Goal: Task Accomplishment & Management: Use online tool/utility

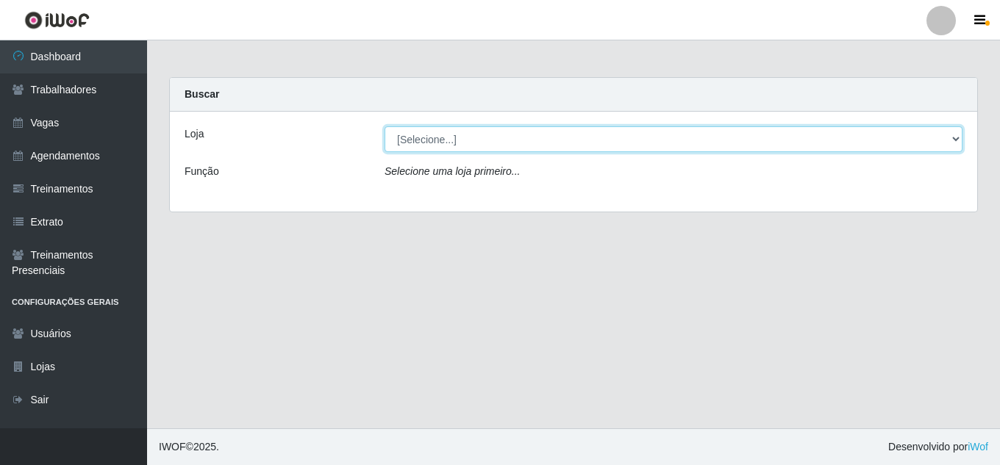
click at [476, 142] on select "[Selecione...] Jaguaribe Grill Restaurante" at bounding box center [673, 139] width 578 height 26
select select "311"
click at [384, 126] on select "[Selecione...] Jaguaribe Grill Restaurante" at bounding box center [673, 139] width 578 height 26
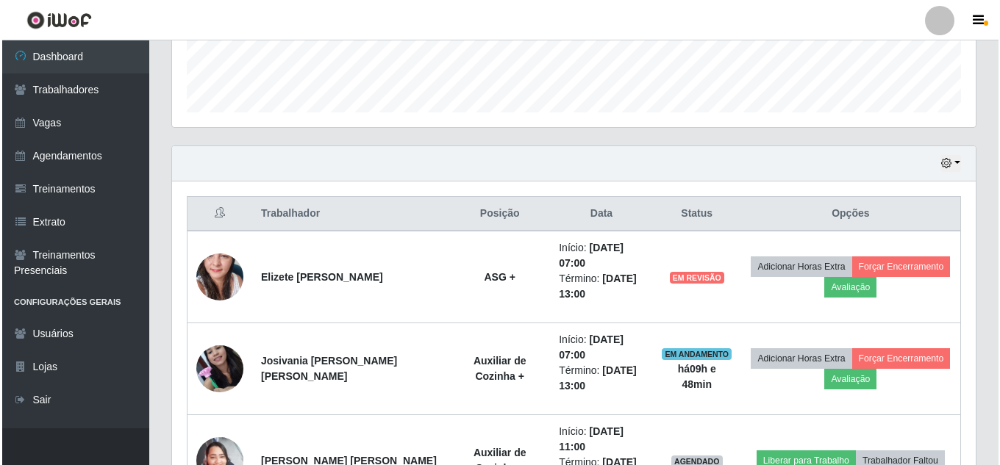
scroll to position [478, 0]
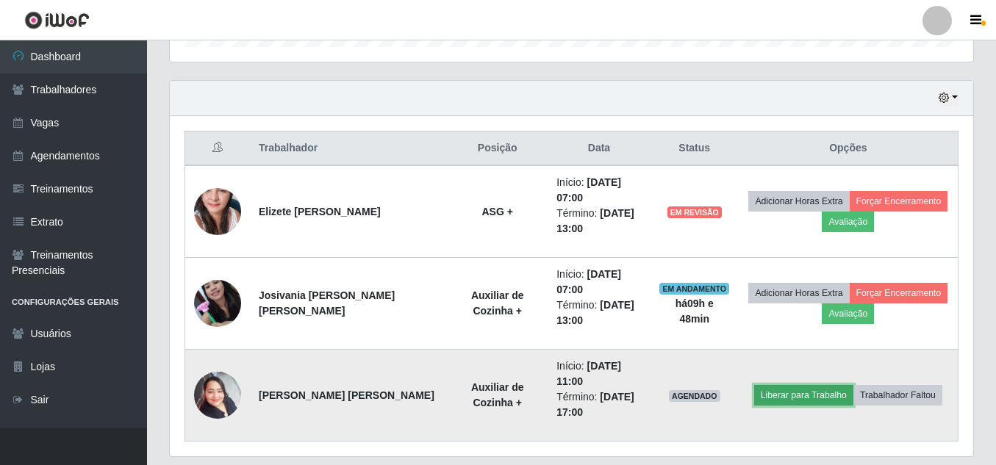
click at [791, 385] on button "Liberar para Trabalho" at bounding box center [803, 395] width 99 height 21
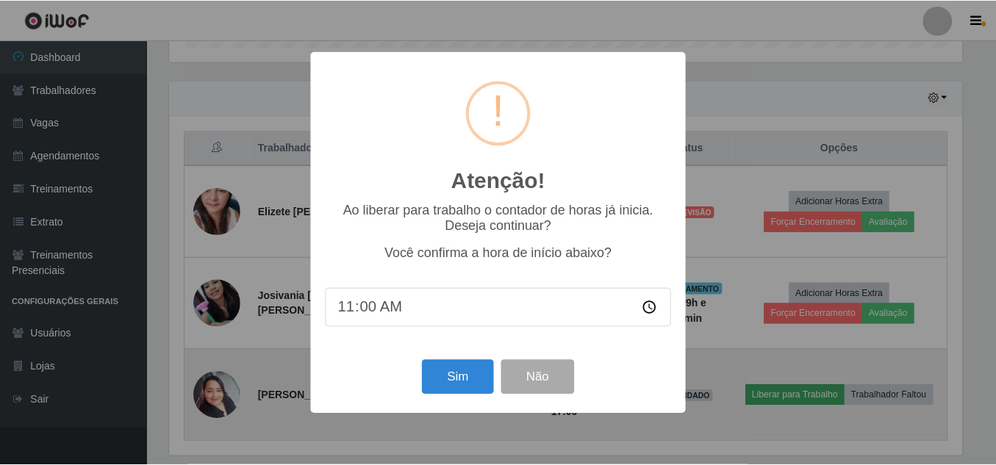
scroll to position [305, 796]
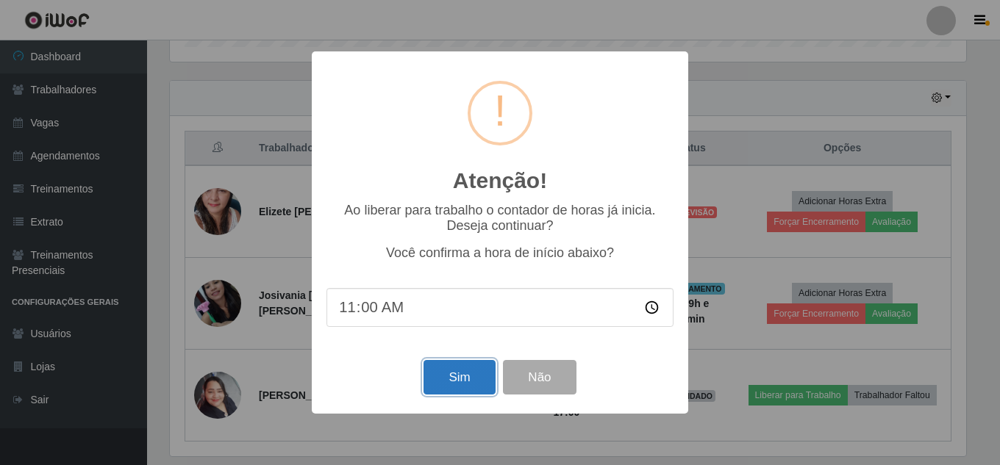
click at [487, 381] on button "Sim" at bounding box center [458, 377] width 71 height 35
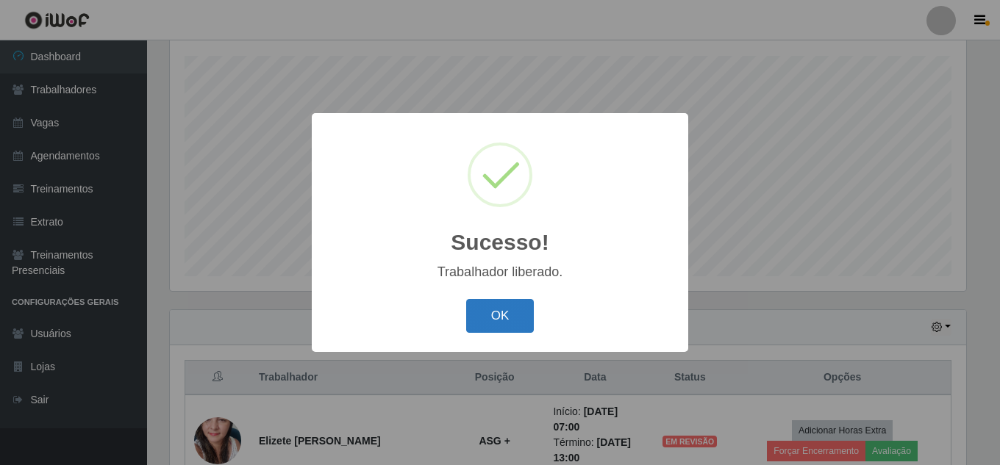
click at [515, 318] on button "OK" at bounding box center [500, 316] width 68 height 35
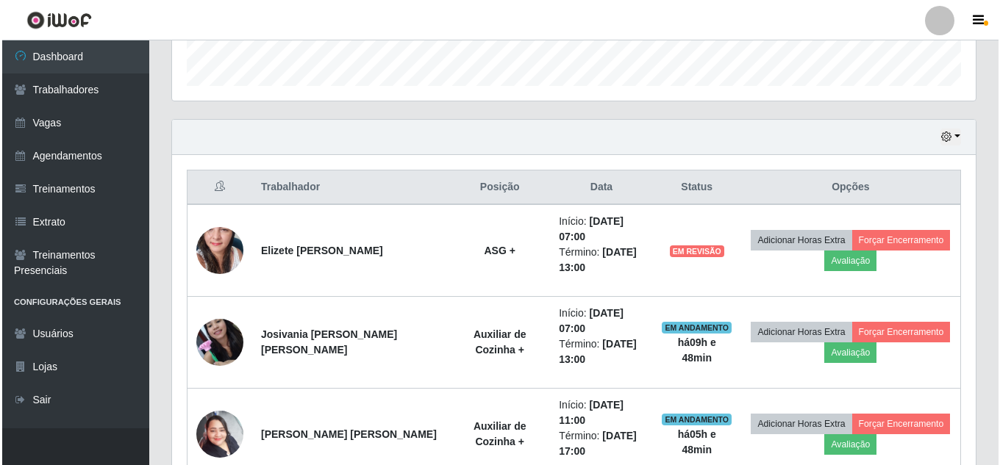
scroll to position [440, 0]
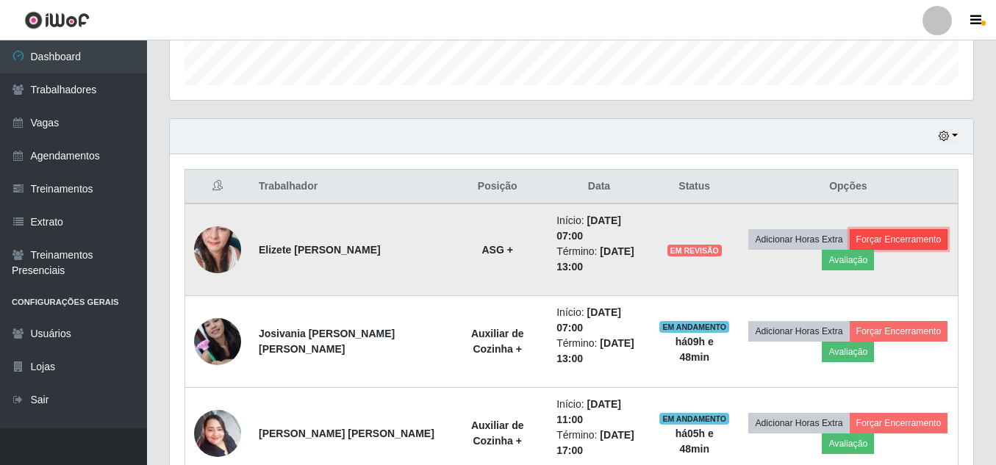
click at [917, 234] on button "Forçar Encerramento" at bounding box center [899, 239] width 98 height 21
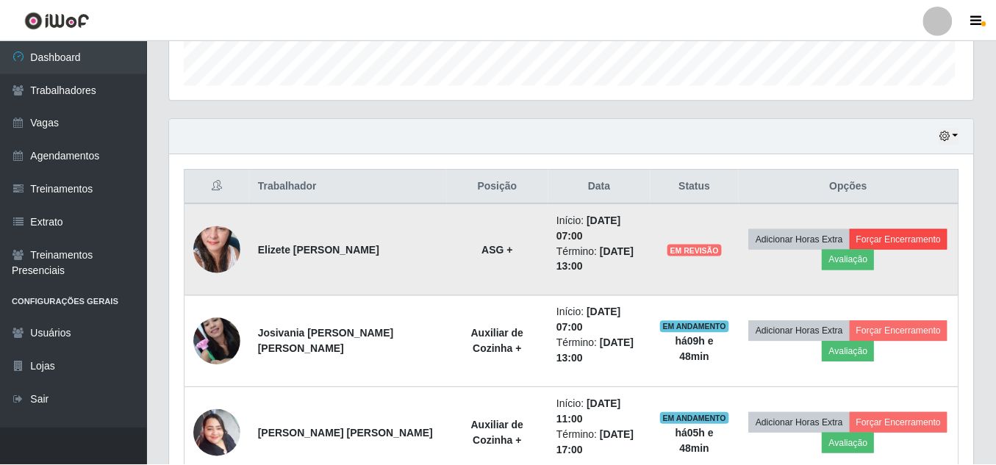
scroll to position [305, 796]
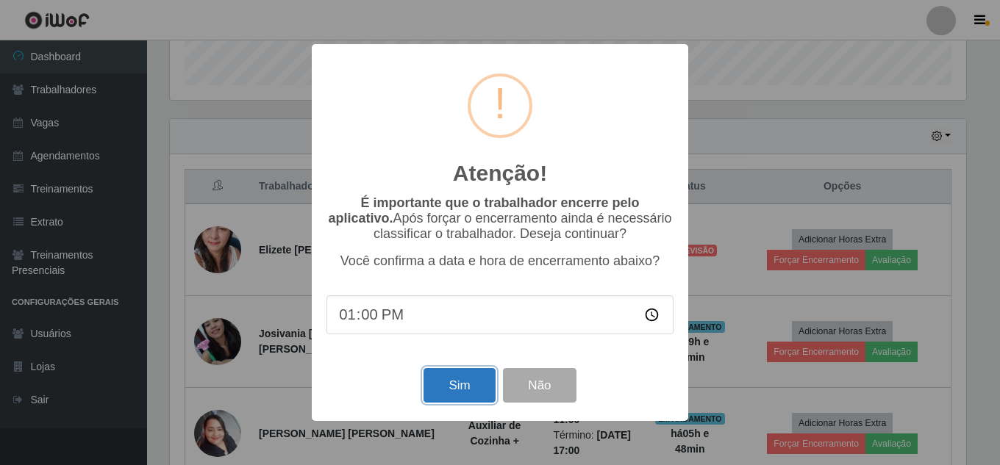
click at [477, 392] on button "Sim" at bounding box center [458, 385] width 71 height 35
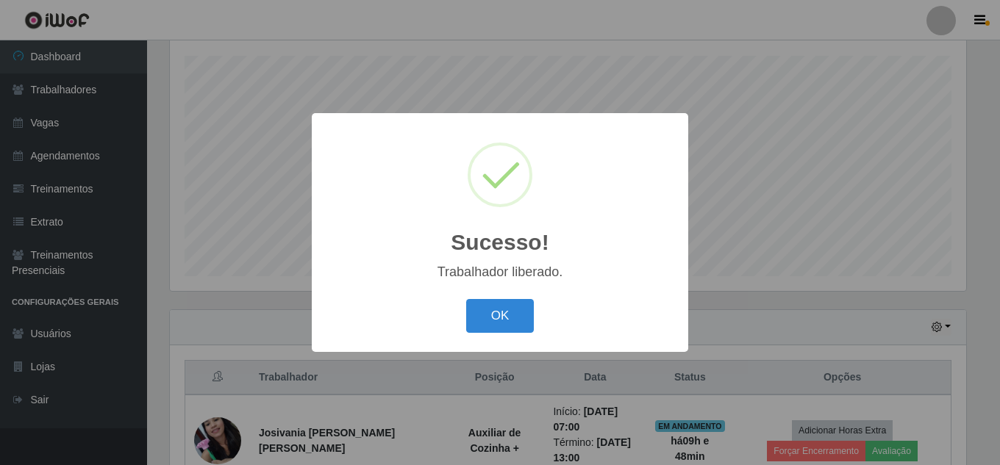
click at [457, 320] on div "OK Cancel" at bounding box center [499, 316] width 347 height 42
click at [482, 320] on button "OK" at bounding box center [500, 316] width 68 height 35
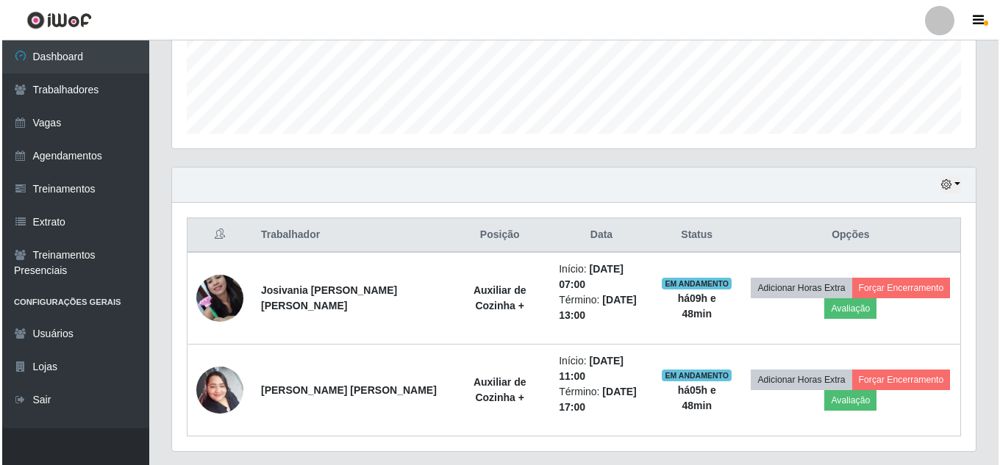
scroll to position [402, 0]
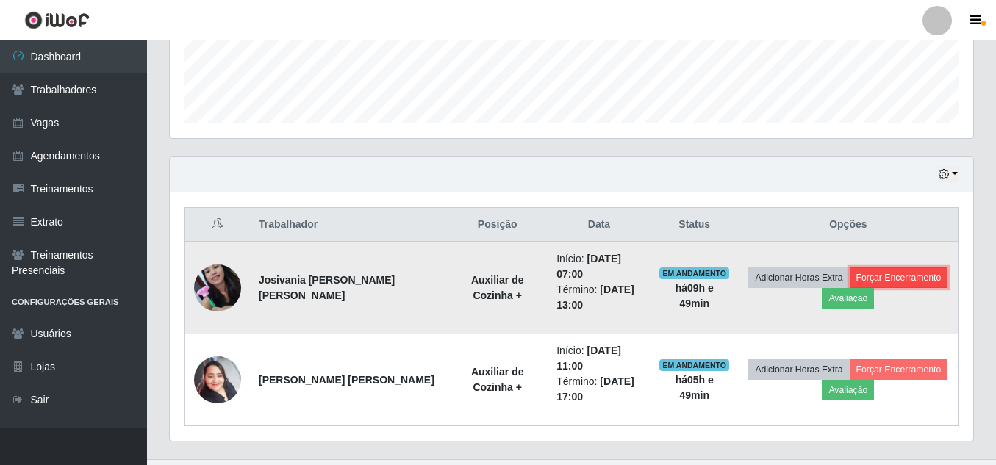
click at [897, 276] on button "Forçar Encerramento" at bounding box center [899, 278] width 98 height 21
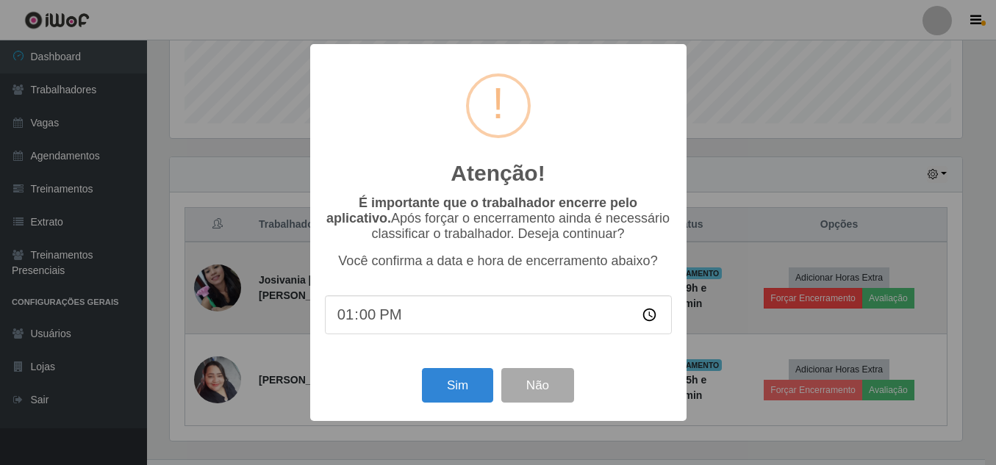
scroll to position [305, 796]
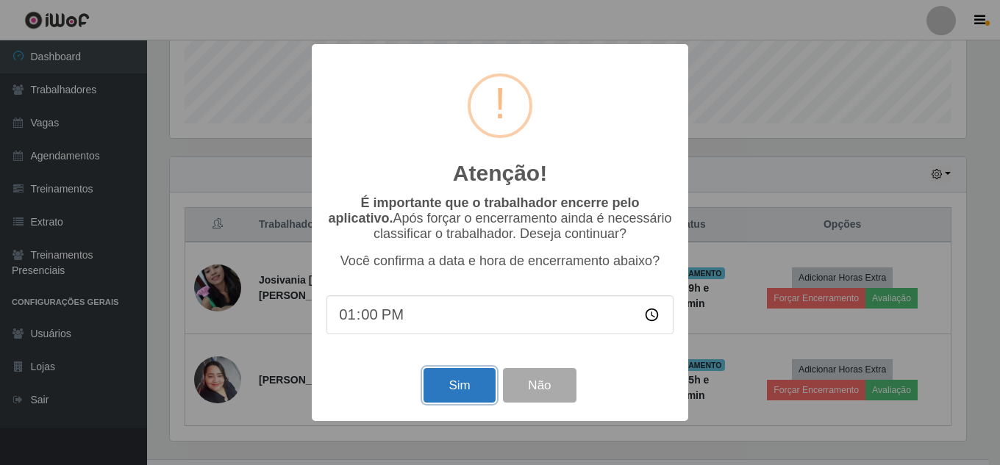
click at [451, 386] on button "Sim" at bounding box center [458, 385] width 71 height 35
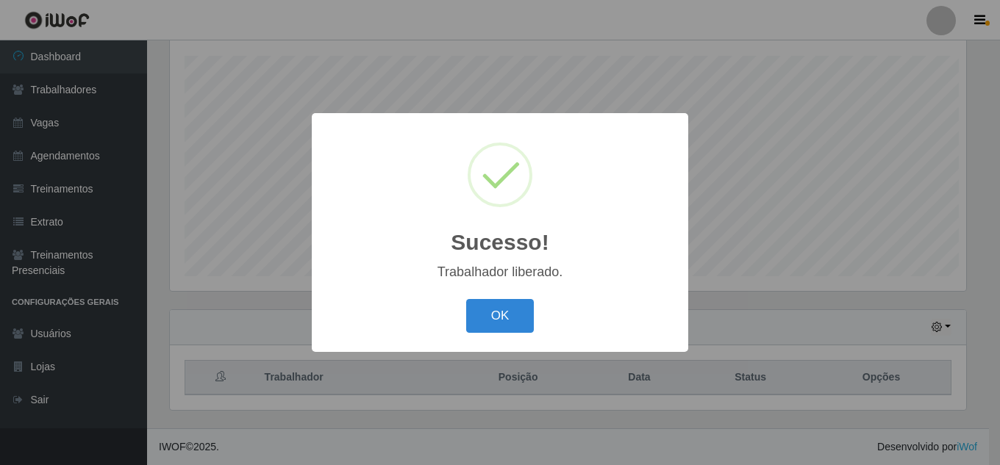
scroll to position [0, 0]
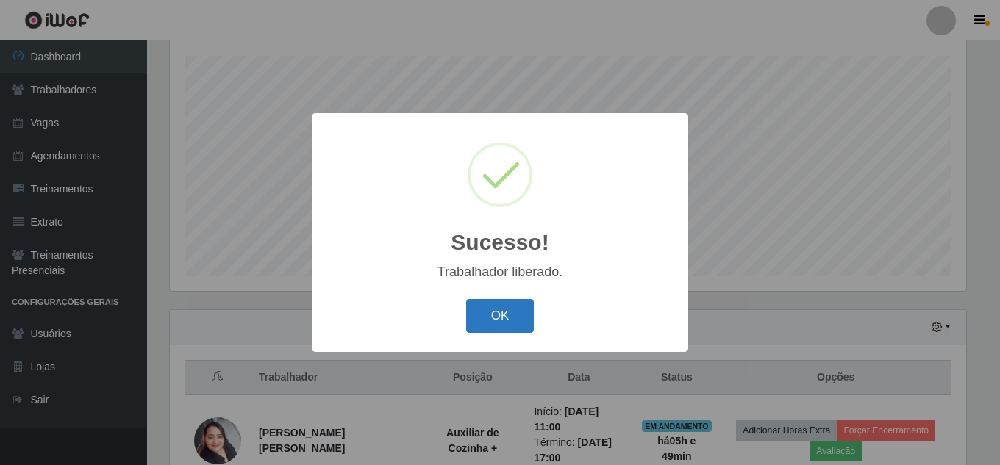
click at [508, 318] on button "OK" at bounding box center [500, 316] width 68 height 35
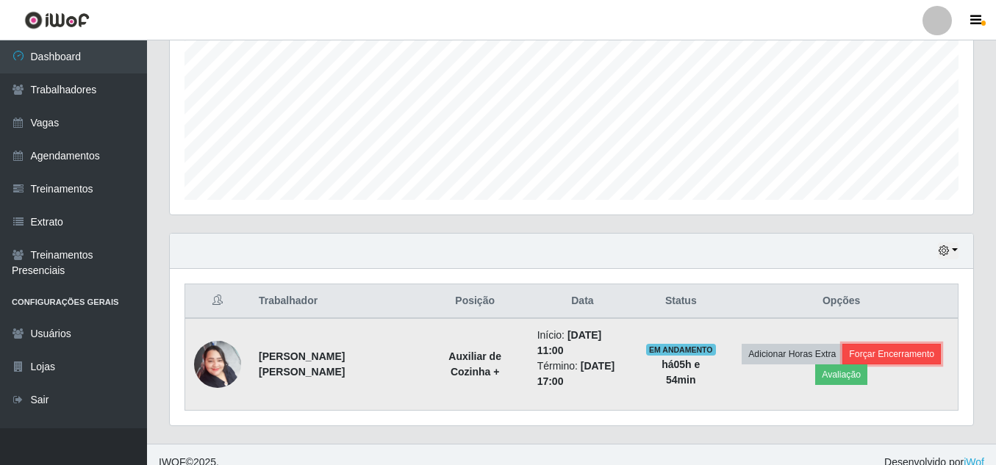
click at [905, 348] on button "Forçar Encerramento" at bounding box center [891, 354] width 98 height 21
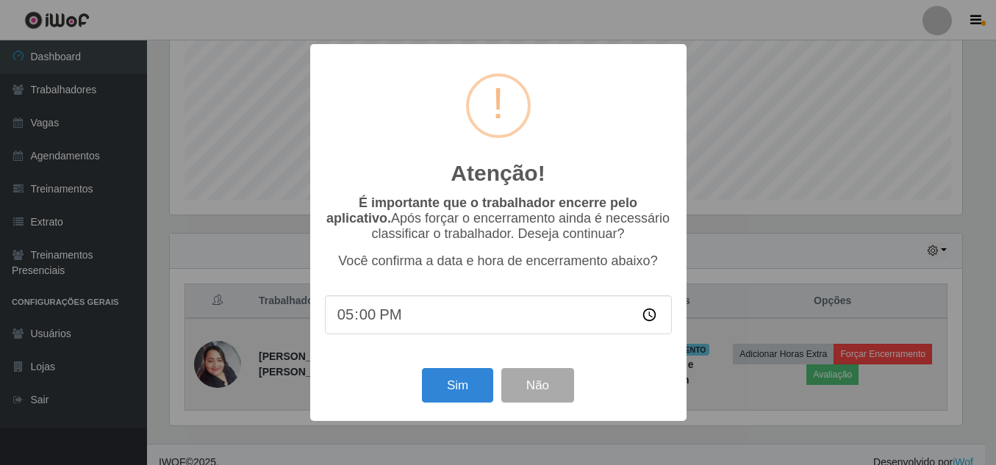
scroll to position [305, 796]
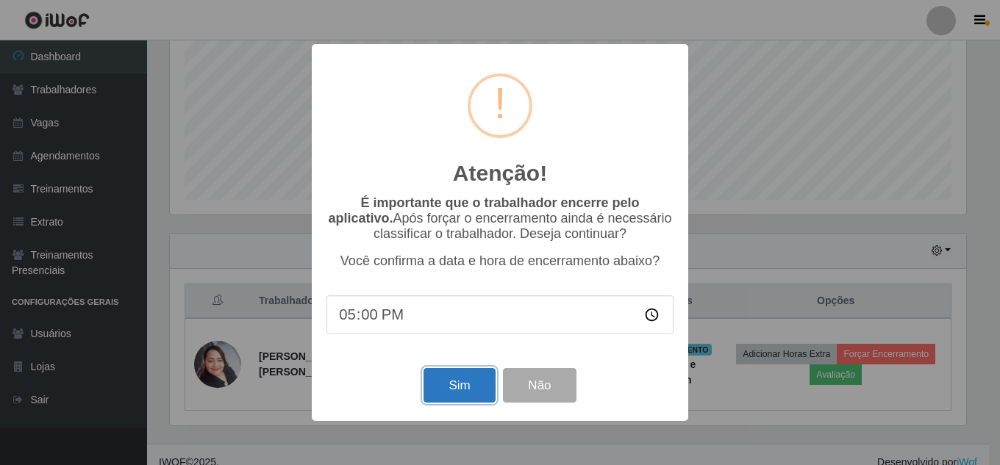
click at [461, 387] on button "Sim" at bounding box center [458, 385] width 71 height 35
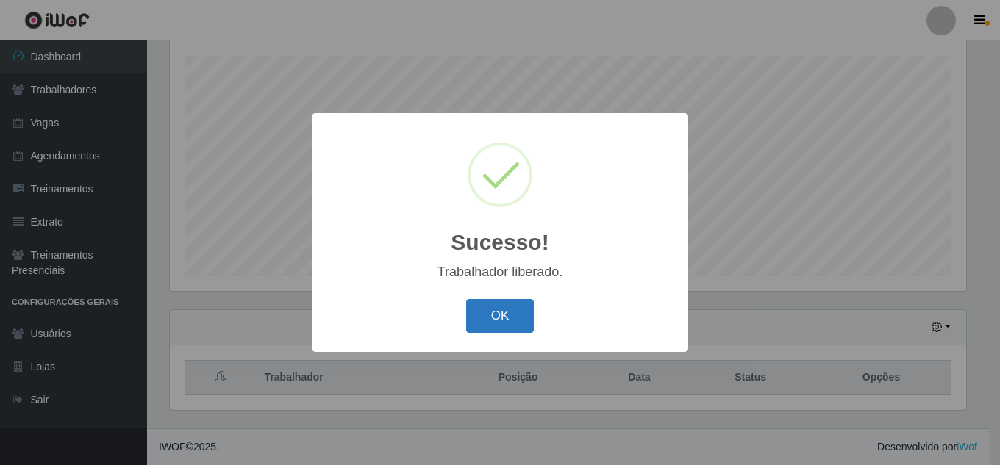
click at [500, 314] on button "OK" at bounding box center [500, 316] width 68 height 35
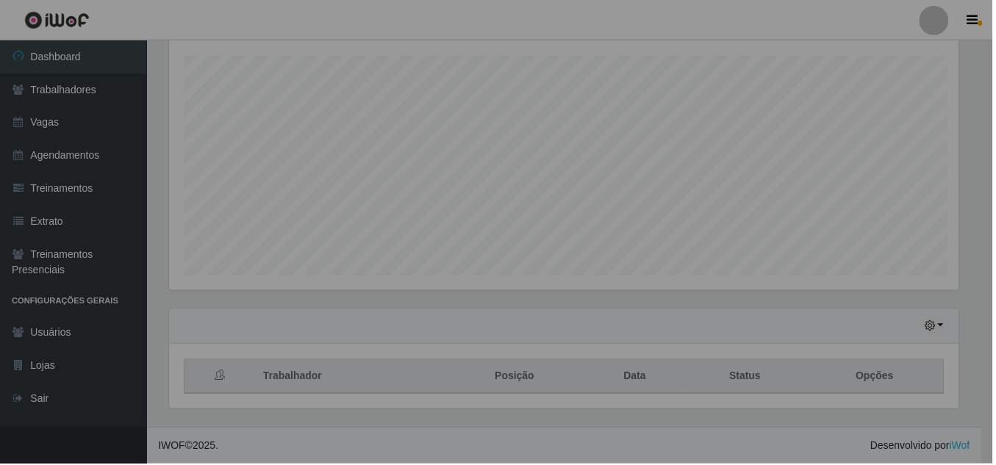
scroll to position [305, 803]
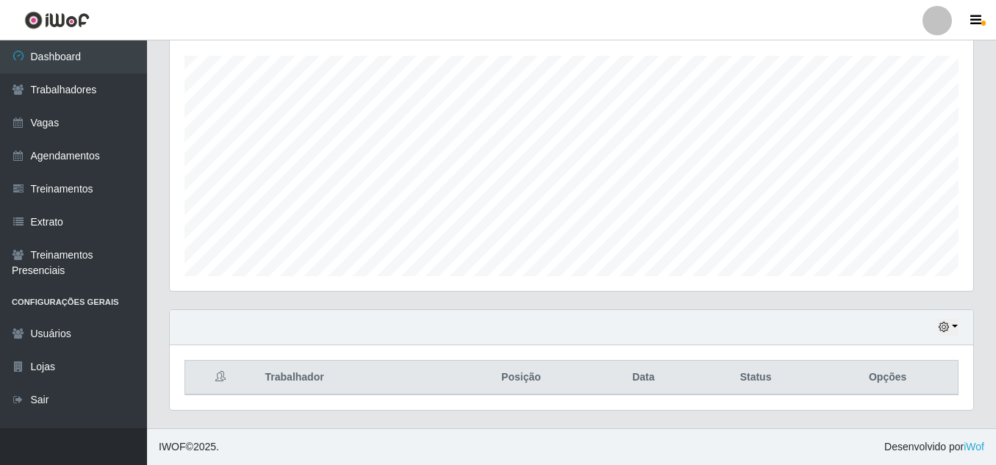
click at [344, 317] on div "Hoje 1 dia 3 dias 1 Semana Não encerrados" at bounding box center [571, 327] width 803 height 35
click at [952, 326] on button "button" at bounding box center [948, 327] width 21 height 17
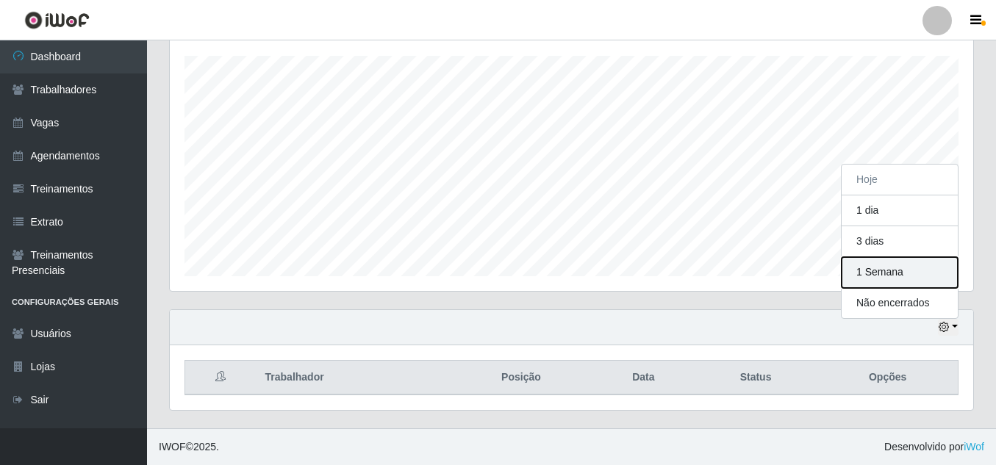
click at [896, 276] on button "1 Semana" at bounding box center [899, 272] width 116 height 31
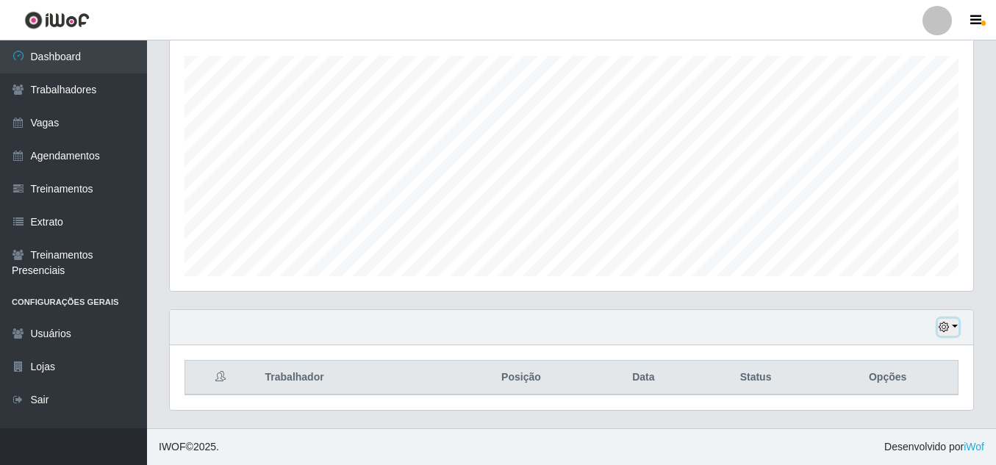
click at [949, 332] on icon "button" at bounding box center [944, 327] width 10 height 10
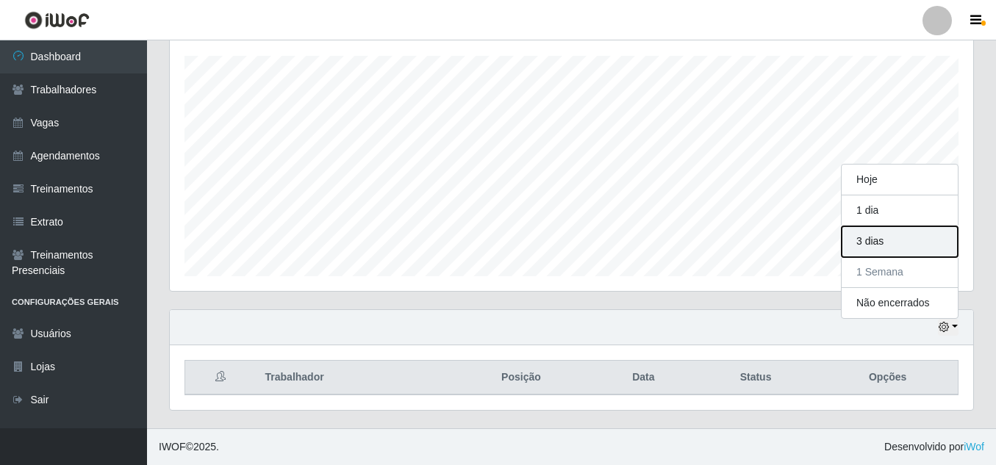
click at [902, 255] on button "3 dias" at bounding box center [899, 241] width 116 height 31
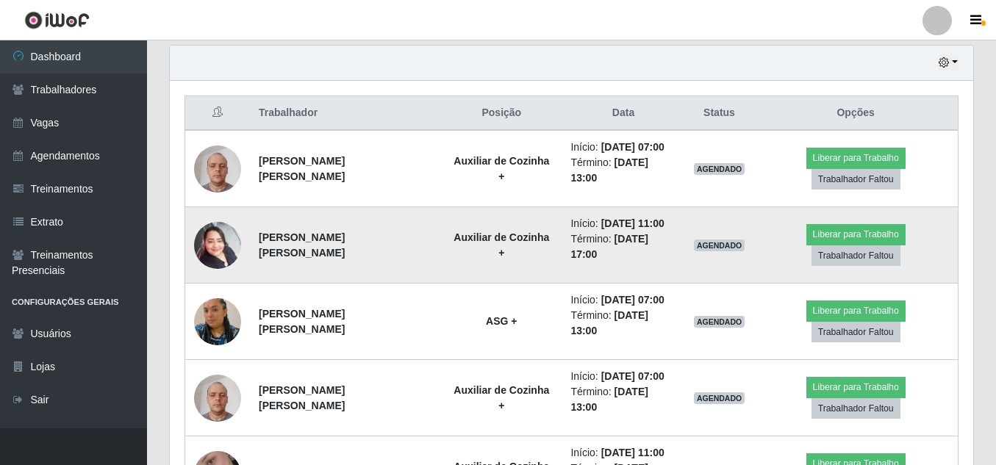
scroll to position [576, 0]
